Goal: Information Seeking & Learning: Find specific page/section

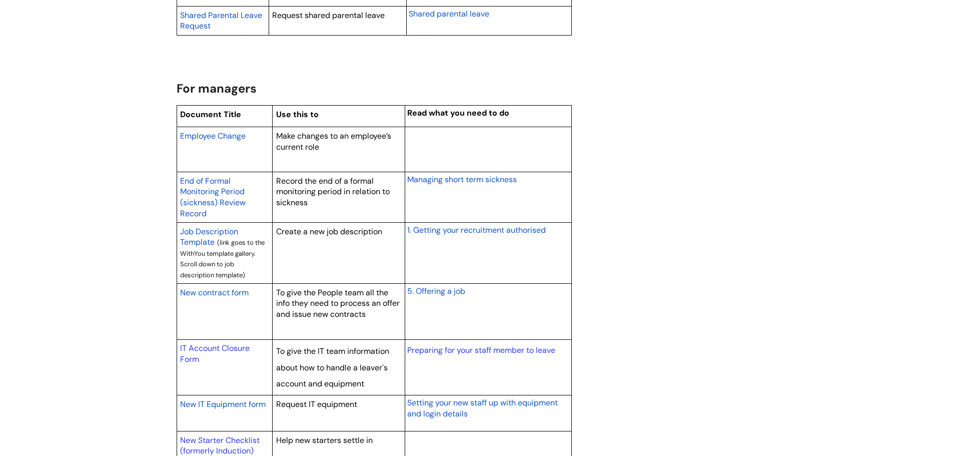
scroll to position [750, 0]
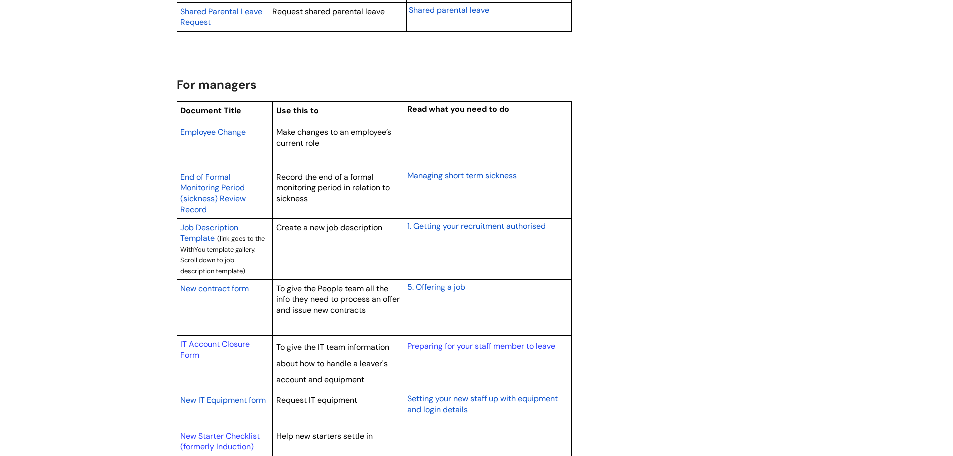
click at [238, 285] on span "New contract form" at bounding box center [214, 288] width 69 height 11
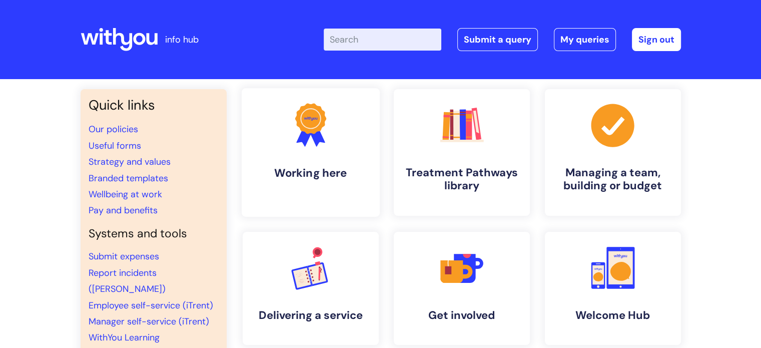
click at [299, 164] on link ".cls-1{fill:#f89b22;}.cls-1,.cls-2,.cls-3{stroke-width:0px;}.cls-2{fill:#2d3cff…" at bounding box center [310, 152] width 138 height 129
click at [134, 210] on link "Pay and benefits" at bounding box center [123, 210] width 69 height 12
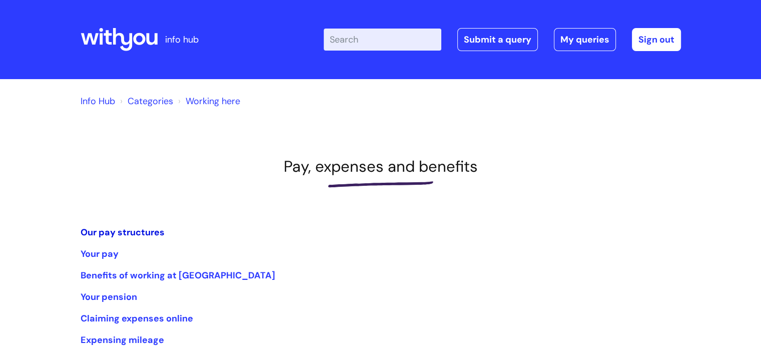
click at [136, 231] on link "Our pay structures" at bounding box center [123, 232] width 84 height 12
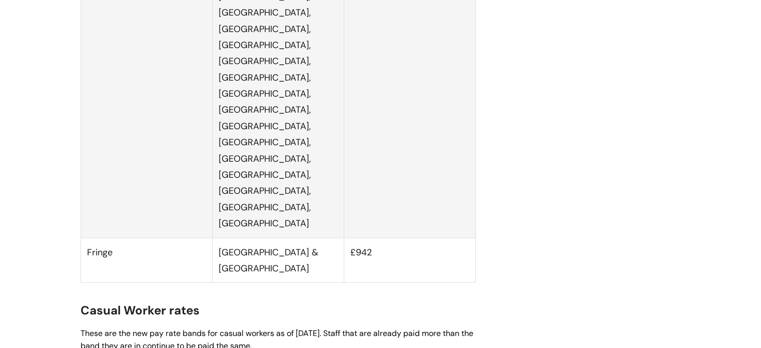
scroll to position [2550, 0]
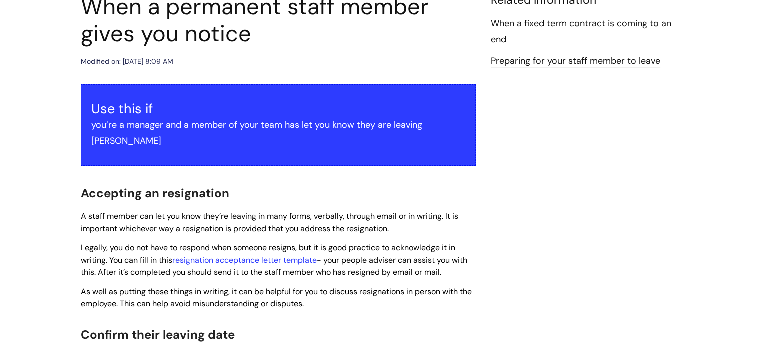
scroll to position [150, 0]
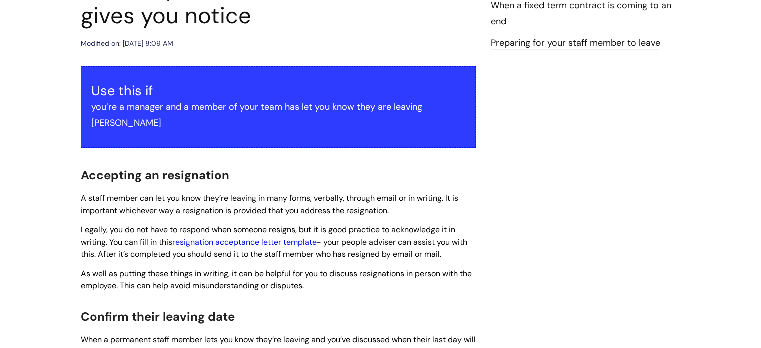
click at [221, 237] on link "resignation acceptance letter template" at bounding box center [244, 242] width 145 height 11
